Goal: Task Accomplishment & Management: Manage account settings

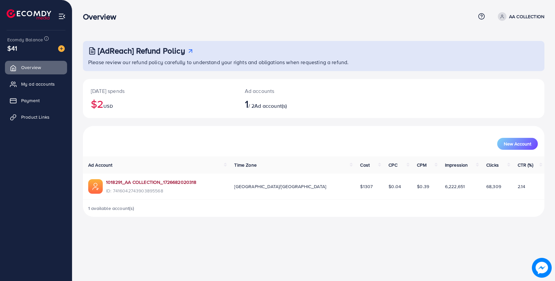
click at [151, 182] on link "1018291_AA COLLECTION_1726682020318" at bounding box center [151, 182] width 91 height 7
click at [40, 103] on span "Payment" at bounding box center [32, 100] width 19 height 7
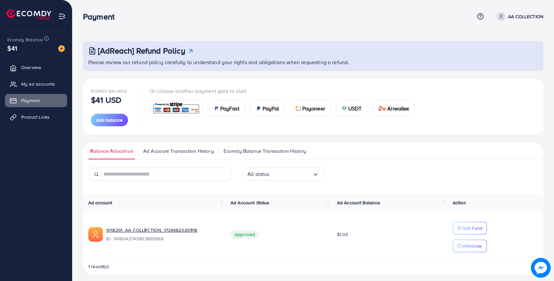
click at [40, 126] on ul "Overview My ad accounts Payment Product Links" at bounding box center [36, 94] width 72 height 73
click at [40, 120] on span "Product Links" at bounding box center [37, 117] width 28 height 7
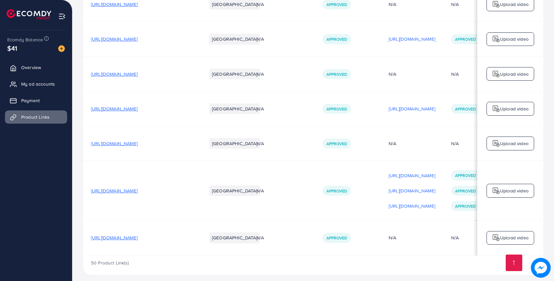
scroll to position [0, 63]
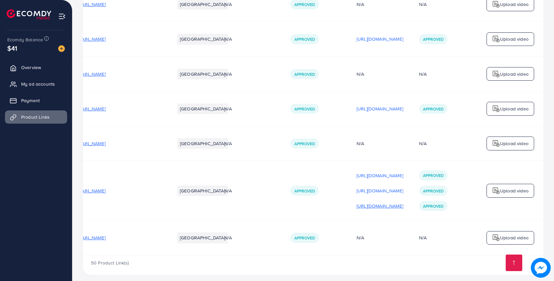
click at [370, 202] on p "https://files.ecomdy.com/videos/530f321a-55d4-445a-9f21-5d6e3fcbba3e-1758719389…" at bounding box center [379, 206] width 47 height 8
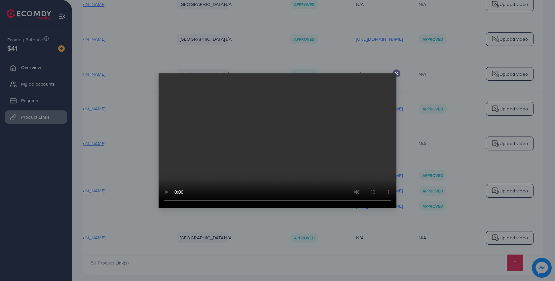
click at [396, 75] on video at bounding box center [278, 140] width 238 height 135
click at [397, 75] on icon at bounding box center [396, 73] width 5 height 5
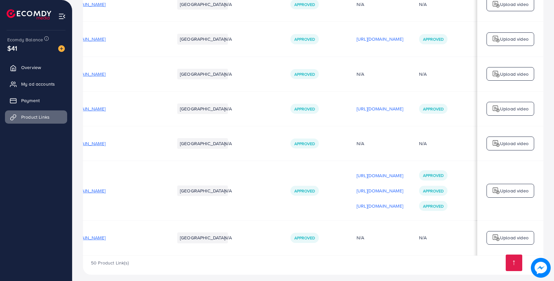
scroll to position [0, 0]
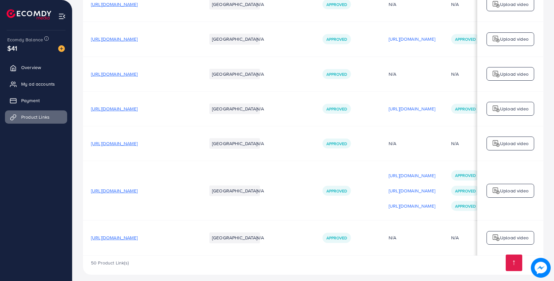
drag, startPoint x: 87, startPoint y: 186, endPoint x: 110, endPoint y: 191, distance: 23.0
click at [110, 191] on td "https://gentify.store/products/video-making-vlogging-kit" at bounding box center [141, 190] width 116 height 59
copy span "https://gentify.store/products/video-making-vlogging-kit"
click at [31, 86] on span "My ad accounts" at bounding box center [40, 84] width 34 height 7
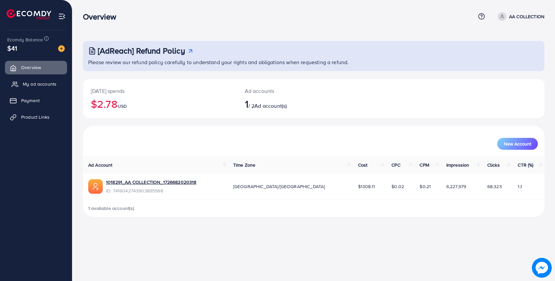
click at [46, 82] on span "My ad accounts" at bounding box center [40, 84] width 34 height 7
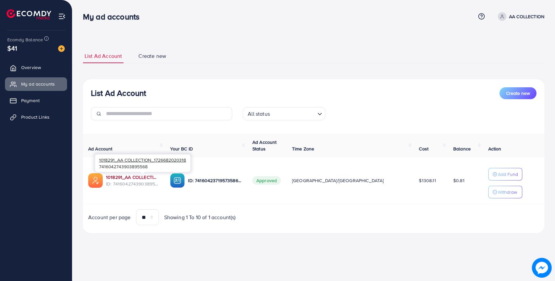
click at [151, 176] on link "1018291_AA COLLECTION_1726682020318" at bounding box center [133, 177] width 54 height 7
click at [498, 178] on p "Add Fund" at bounding box center [508, 174] width 20 height 8
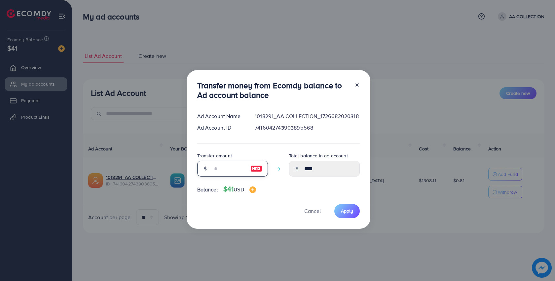
click at [227, 168] on input "number" at bounding box center [229, 169] width 33 height 16
type input "*"
type input "****"
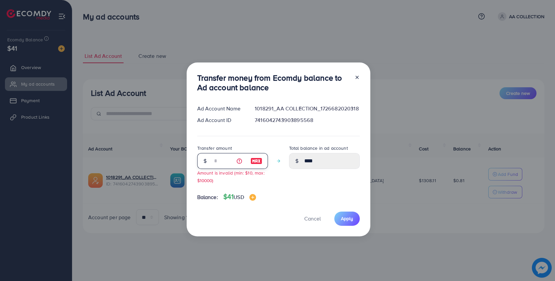
type input "**"
type input "*****"
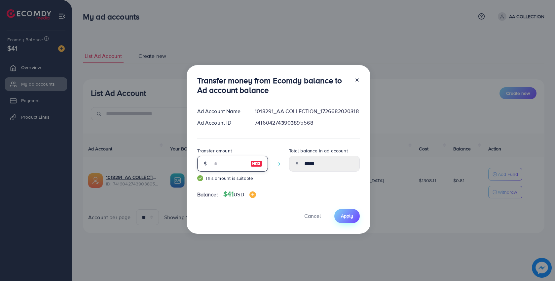
type input "**"
click at [353, 212] on button "Apply" at bounding box center [347, 216] width 25 height 14
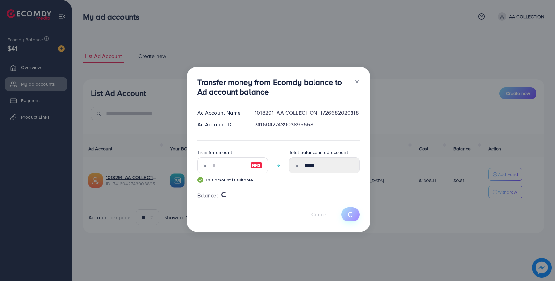
type input "****"
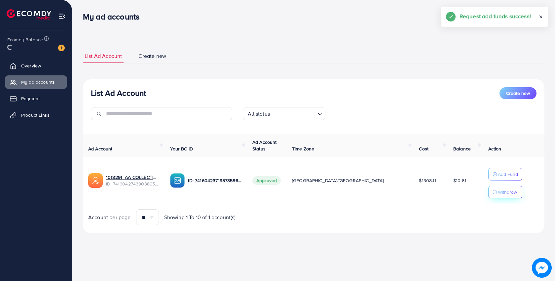
click at [497, 196] on button "Withdraw" at bounding box center [506, 192] width 34 height 13
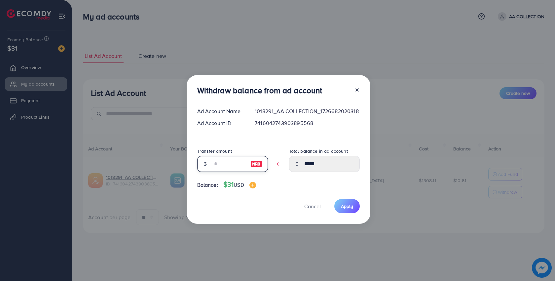
click at [232, 160] on input "text" at bounding box center [229, 164] width 33 height 16
type input "*"
type input "****"
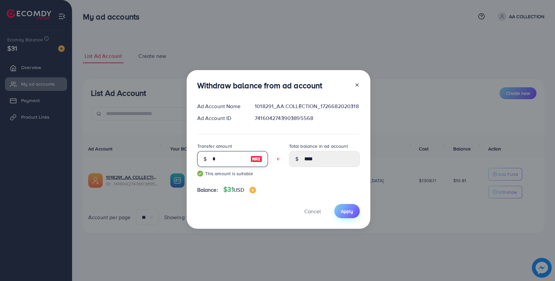
type input "*"
click at [355, 213] on button "Apply" at bounding box center [347, 211] width 25 height 14
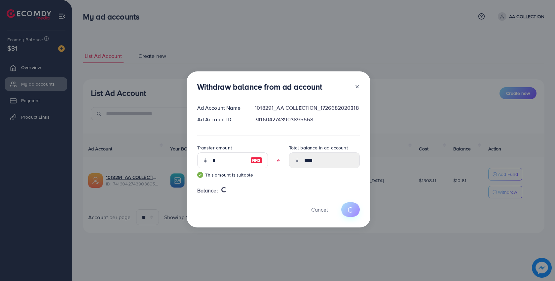
type input "*****"
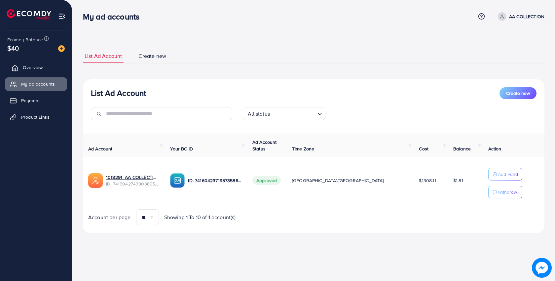
click at [41, 71] on link "Overview" at bounding box center [36, 67] width 62 height 13
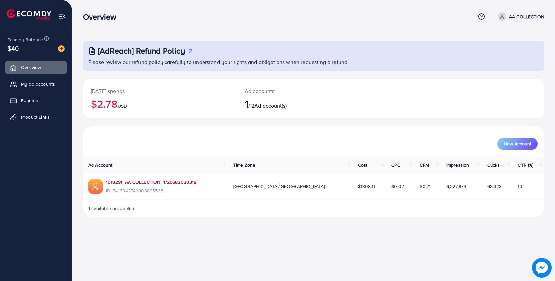
click at [141, 179] on link "1018291_AA COLLECTION_1726682020318" at bounding box center [151, 182] width 91 height 7
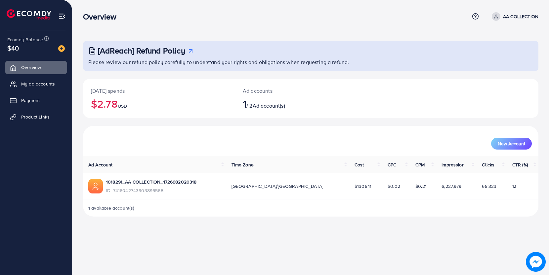
click at [169, 188] on span "ID: 7416042743903895568" at bounding box center [151, 190] width 91 height 7
click at [173, 184] on link "1018291_AA COLLECTION_1726682020318" at bounding box center [151, 182] width 91 height 7
click at [47, 80] on link "My ad accounts" at bounding box center [36, 83] width 62 height 13
click at [59, 86] on link "My ad accounts" at bounding box center [36, 83] width 62 height 13
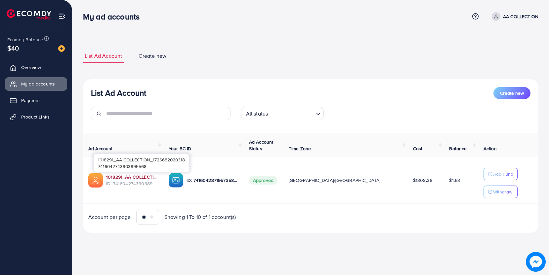
click at [151, 177] on link "1018291_AA COLLECTION_1726682020318" at bounding box center [132, 177] width 52 height 7
